Goal: Task Accomplishment & Management: Manage account settings

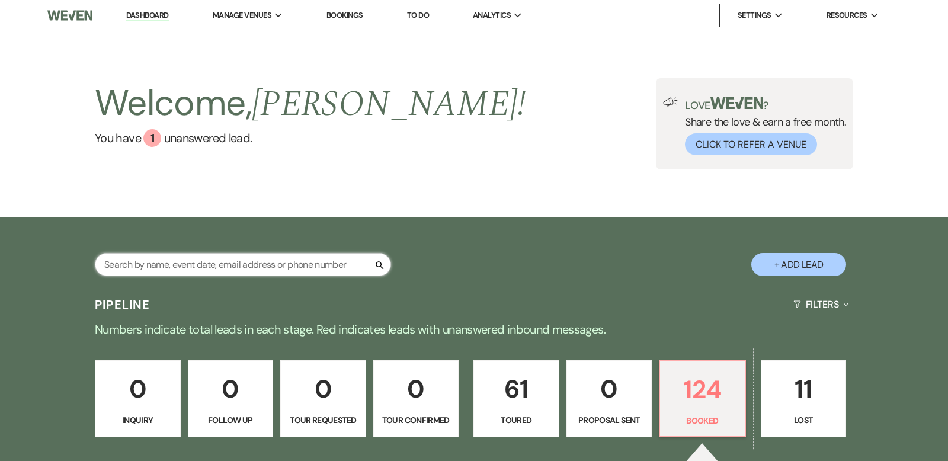
click at [161, 258] on input "text" at bounding box center [243, 264] width 296 height 23
type input "s"
type input "zilch"
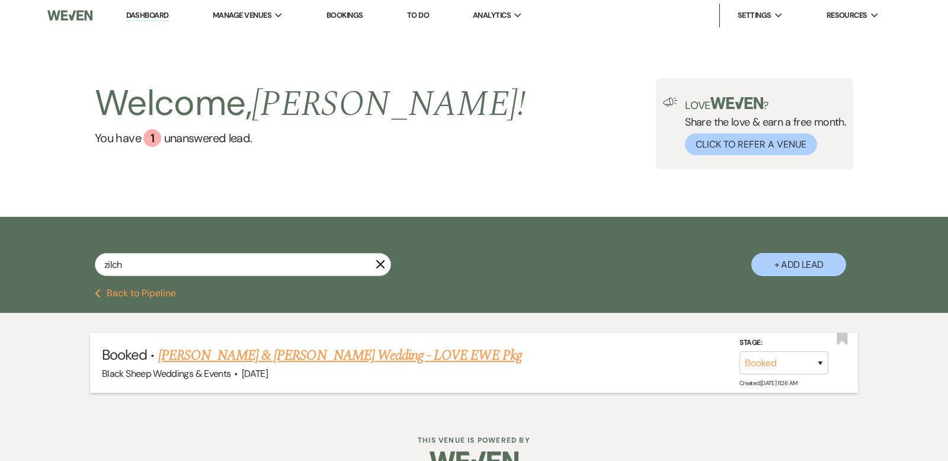
click at [318, 357] on link "[PERSON_NAME] & [PERSON_NAME] Wedding - LOVE EWE Pkg" at bounding box center [340, 355] width 364 height 21
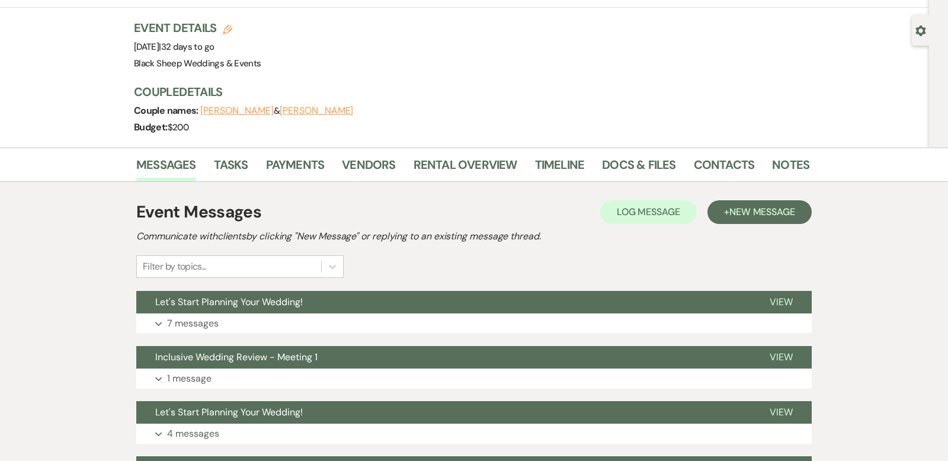
scroll to position [148, 0]
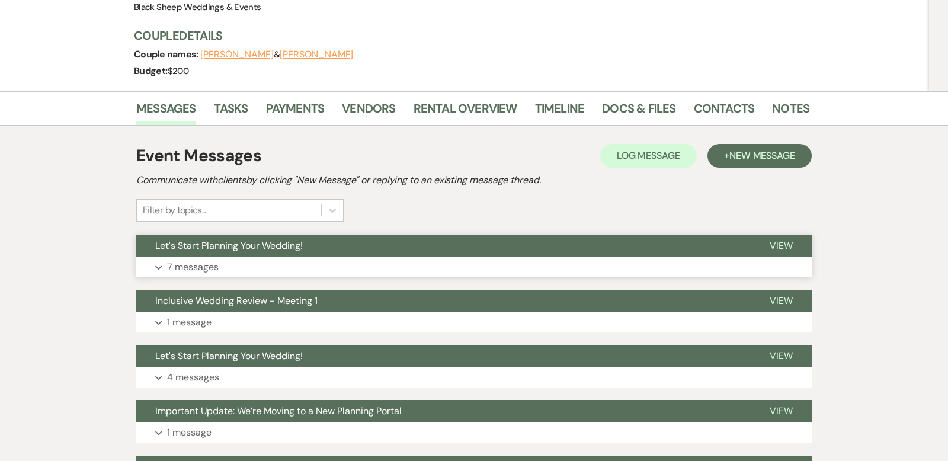
click at [159, 265] on icon "Expand" at bounding box center [158, 267] width 7 height 5
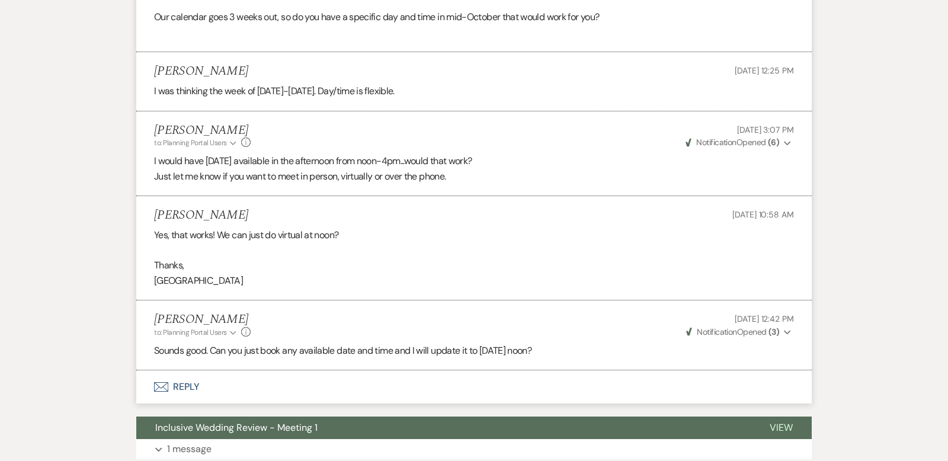
scroll to position [1324, 0]
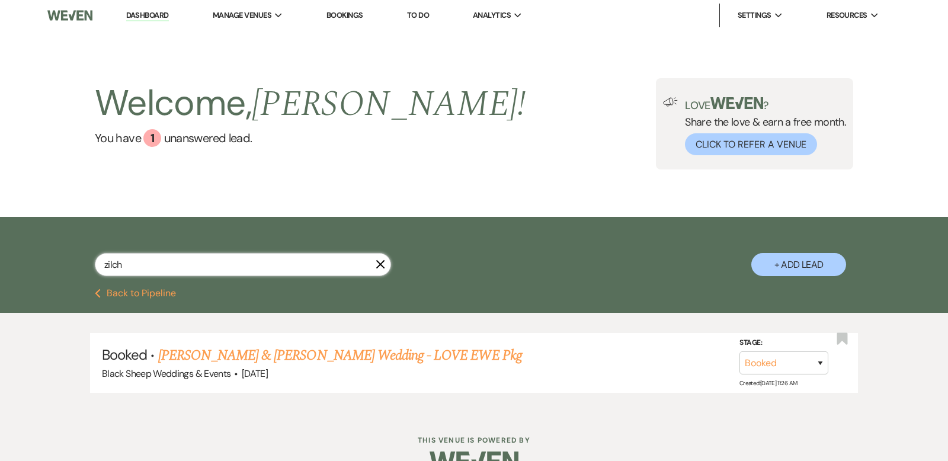
click at [133, 267] on input "zilch" at bounding box center [243, 264] width 296 height 23
click at [244, 358] on link "[PERSON_NAME] & [PERSON_NAME] Wedding - LOVE EWE Pkg" at bounding box center [340, 355] width 364 height 21
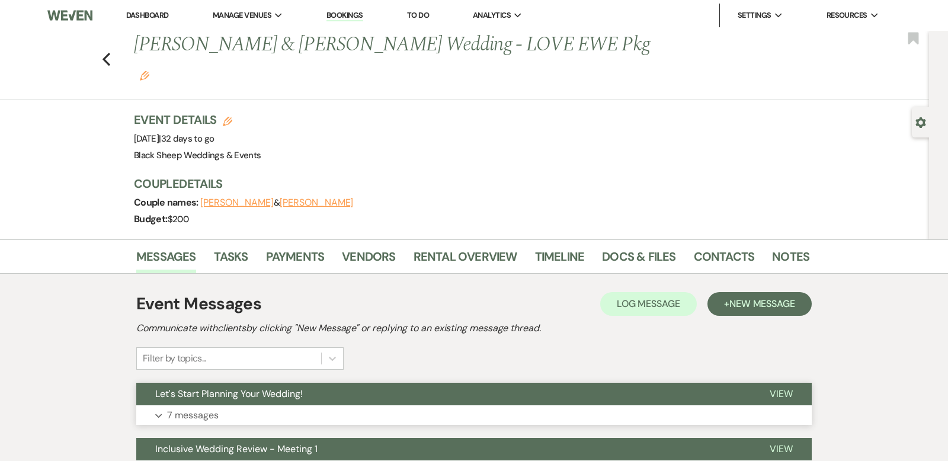
click at [155, 405] on button "Expand 7 messages" at bounding box center [474, 415] width 676 height 20
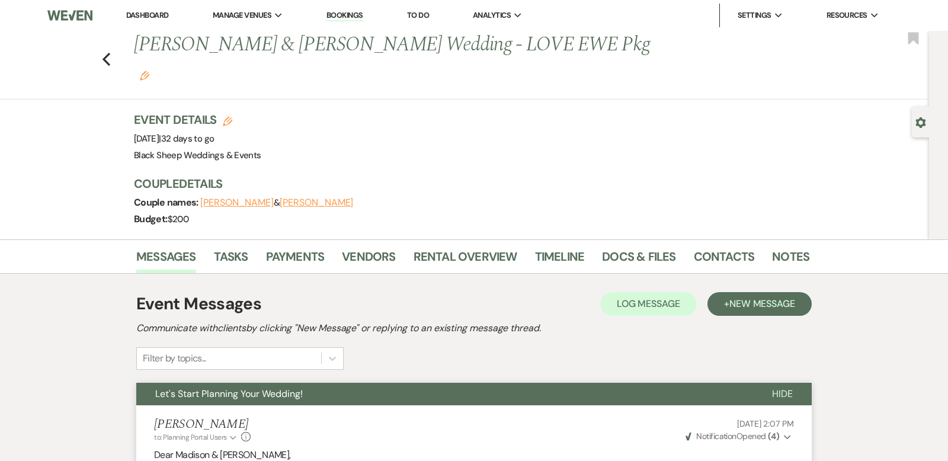
click at [780, 388] on span "Hide" at bounding box center [782, 394] width 21 height 12
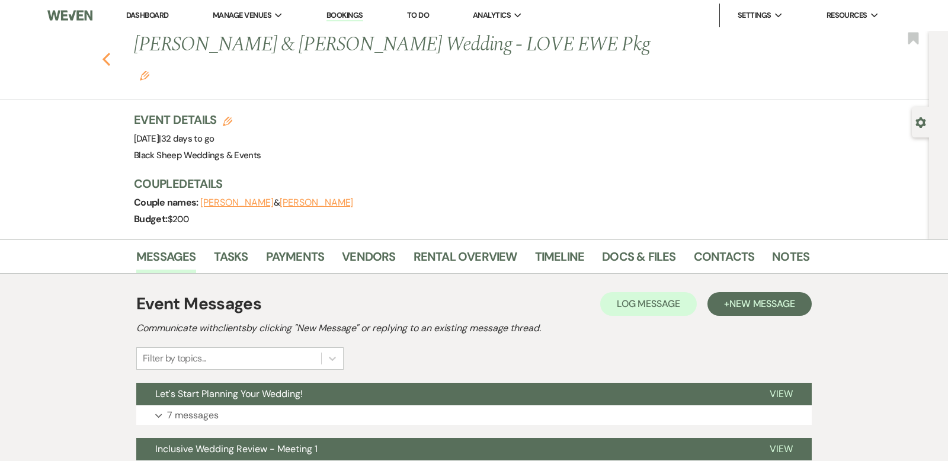
click at [107, 53] on use "button" at bounding box center [107, 59] width 8 height 13
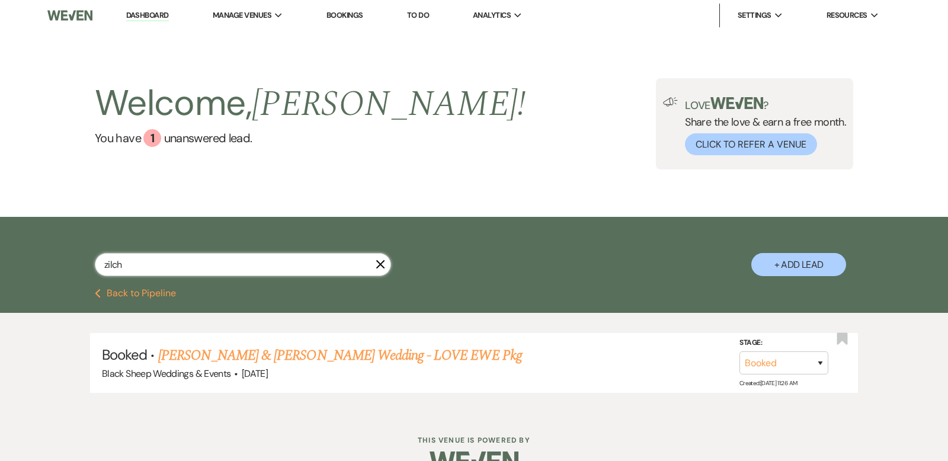
drag, startPoint x: 136, startPoint y: 266, endPoint x: 0, endPoint y: 266, distance: 136.3
click at [1, 266] on div "zilch X + Add Lead" at bounding box center [474, 253] width 948 height 72
